Goal: Information Seeking & Learning: Get advice/opinions

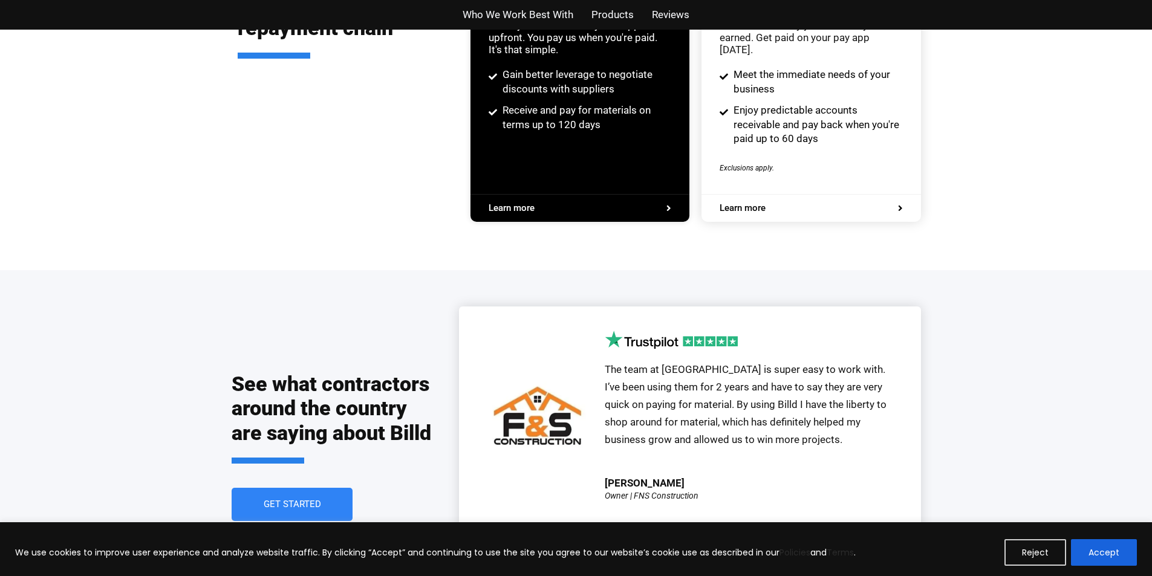
scroll to position [2447, 0]
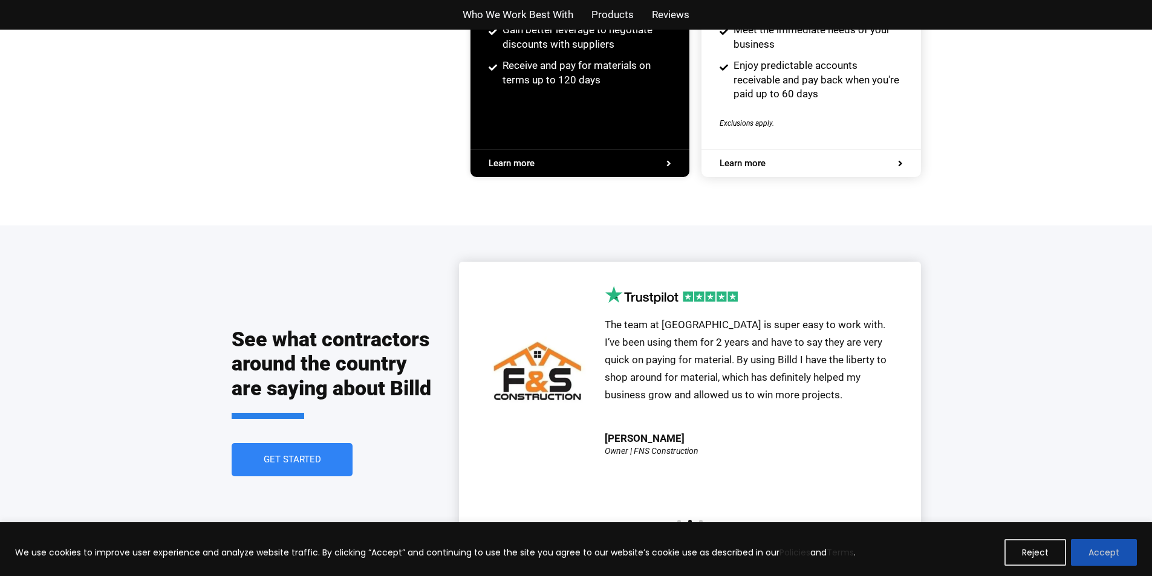
click at [1088, 544] on button "Accept" at bounding box center [1104, 552] width 66 height 27
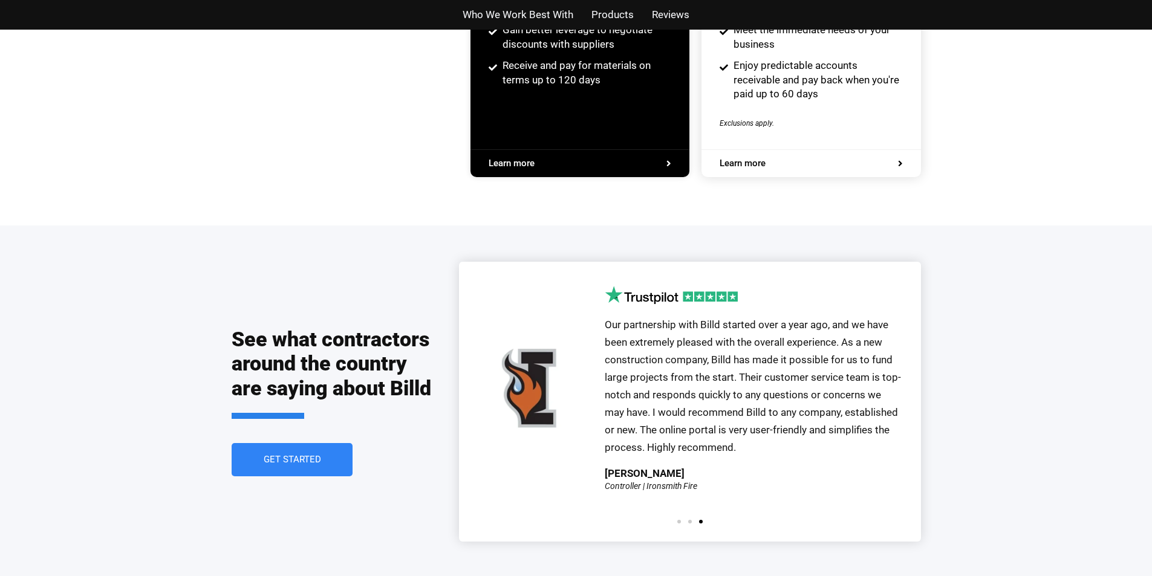
scroll to position [0, 0]
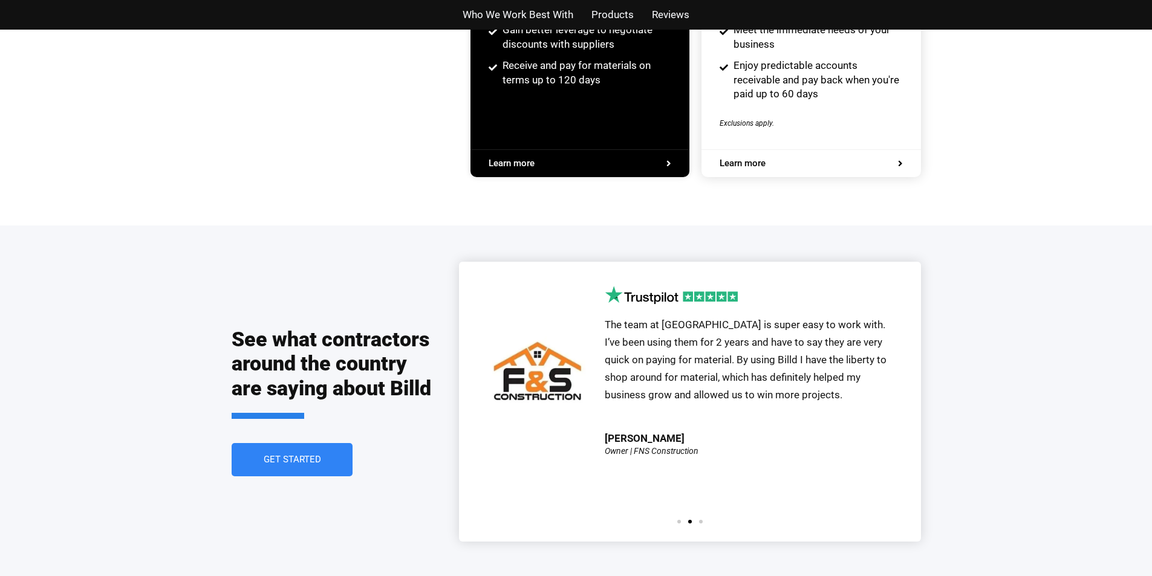
click at [657, 9] on span "Reviews" at bounding box center [670, 15] width 37 height 18
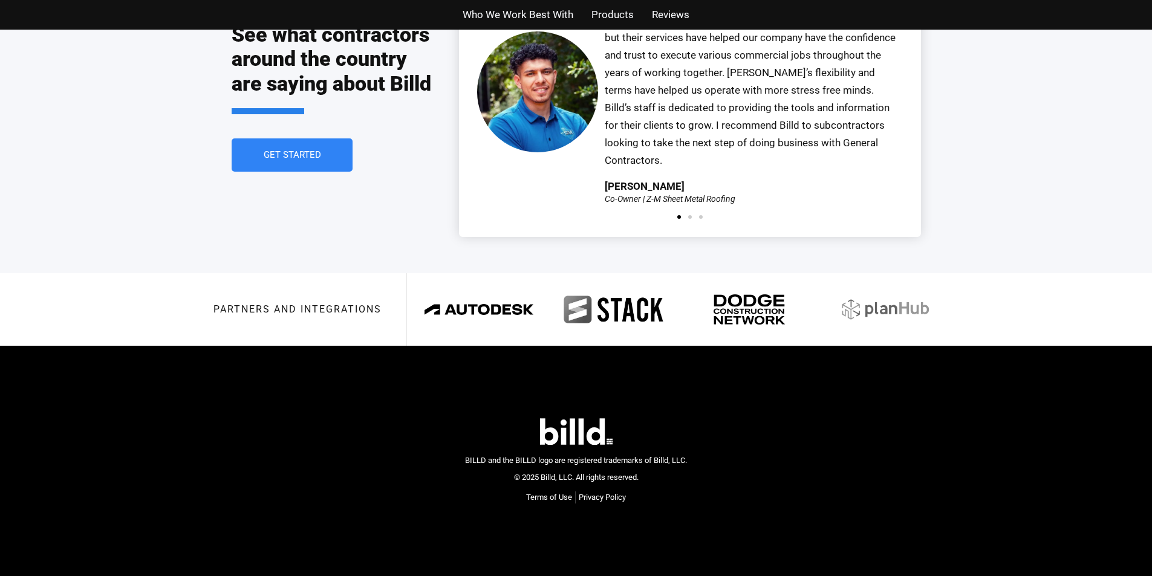
scroll to position [3037, 0]
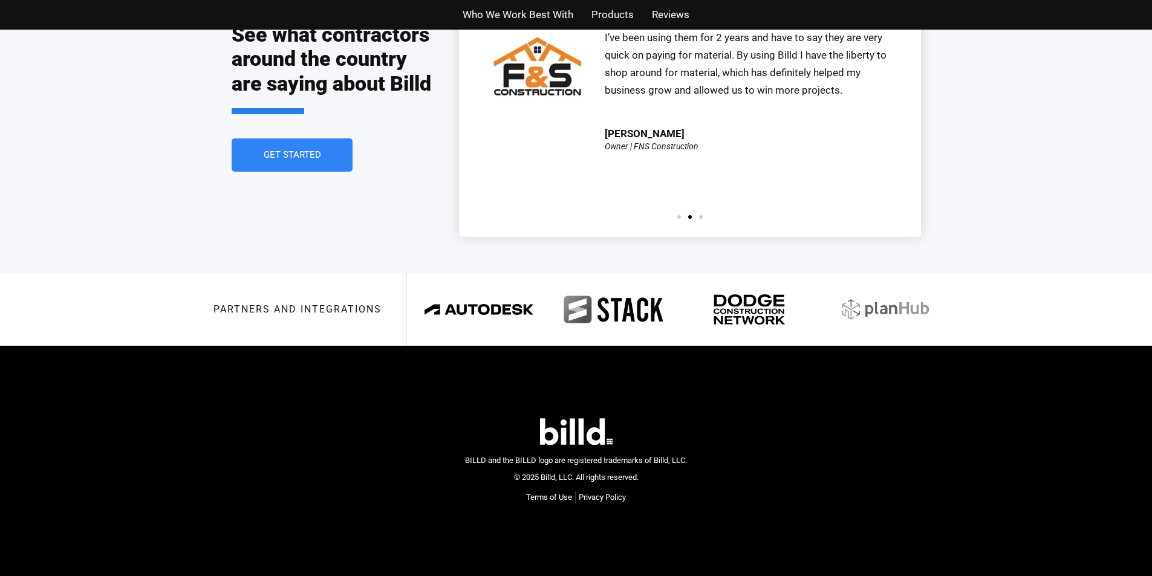
click at [663, 2] on div "Who We Work Best With Products Reviews" at bounding box center [576, 15] width 689 height 30
click at [802, 3] on div "Who We Work Best With Products Reviews" at bounding box center [576, 15] width 689 height 30
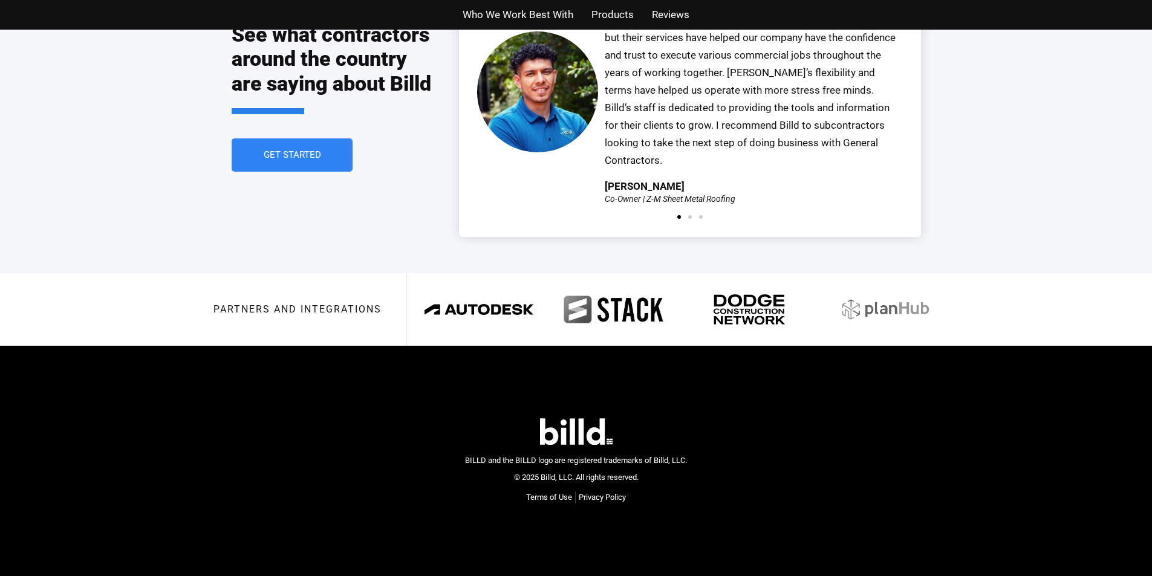
click at [669, 3] on div "Who We Work Best With Products Reviews" at bounding box center [576, 15] width 689 height 30
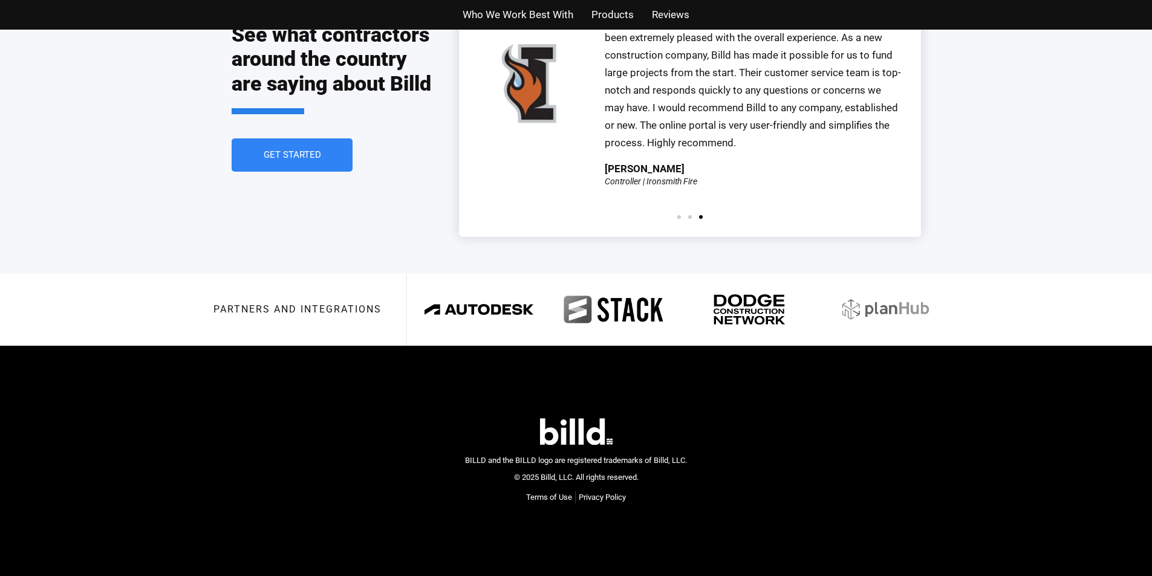
click at [680, 3] on div "Who We Work Best With Products Reviews" at bounding box center [576, 15] width 689 height 30
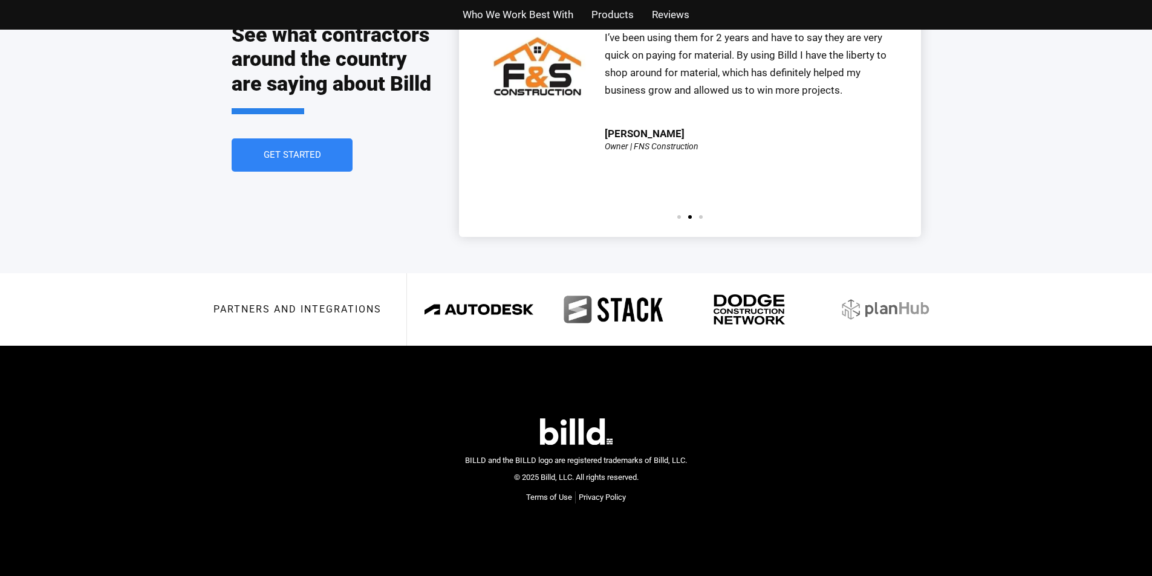
click at [683, 3] on div "Who We Work Best With Products Reviews" at bounding box center [576, 15] width 689 height 30
click at [308, 273] on div "Partners and integrations" at bounding box center [576, 309] width 726 height 73
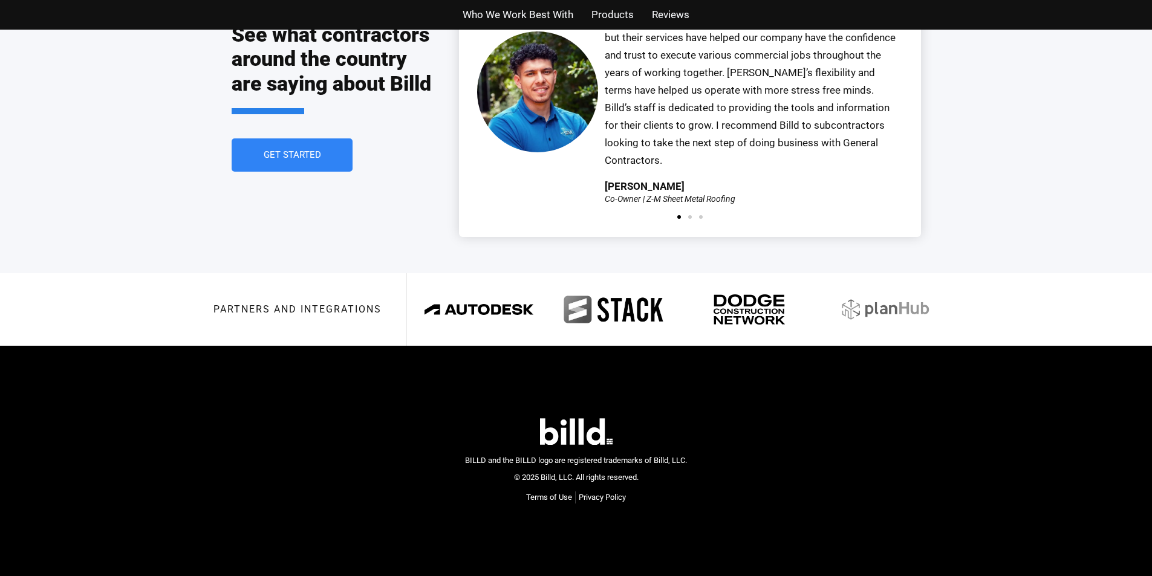
click at [553, 418] on img at bounding box center [576, 431] width 73 height 27
